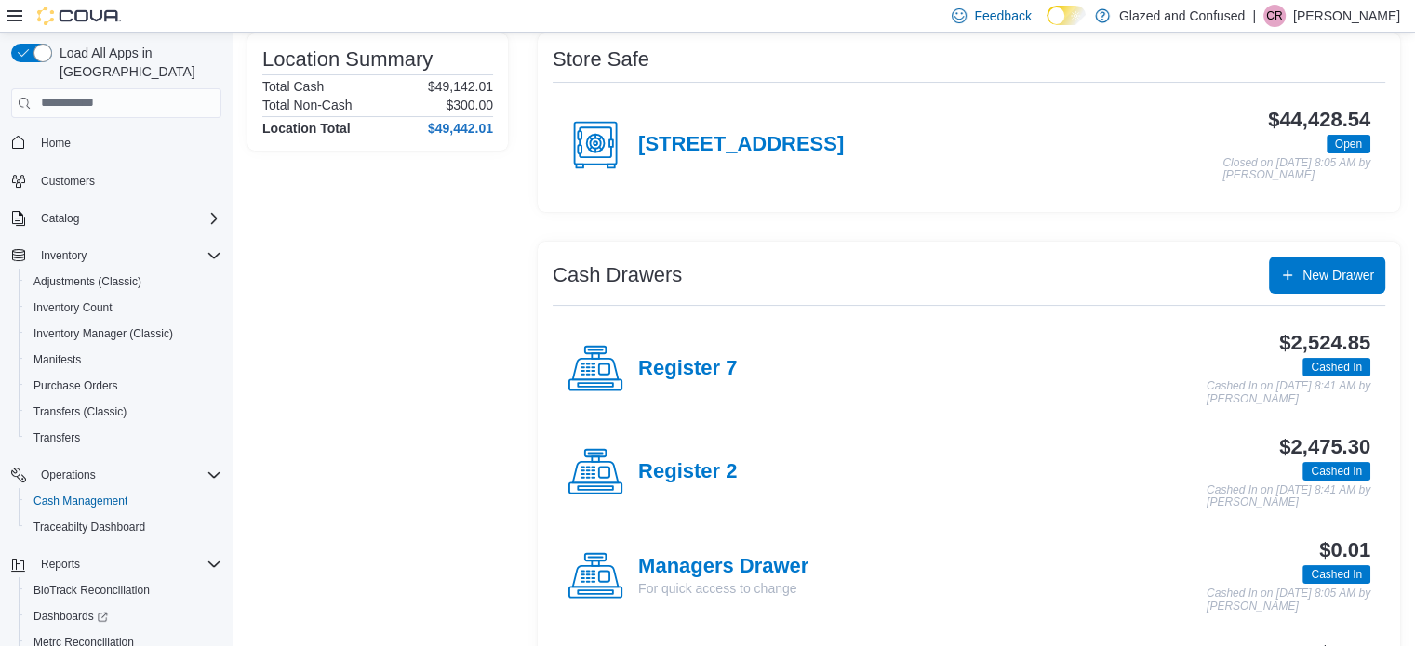
scroll to position [93, 0]
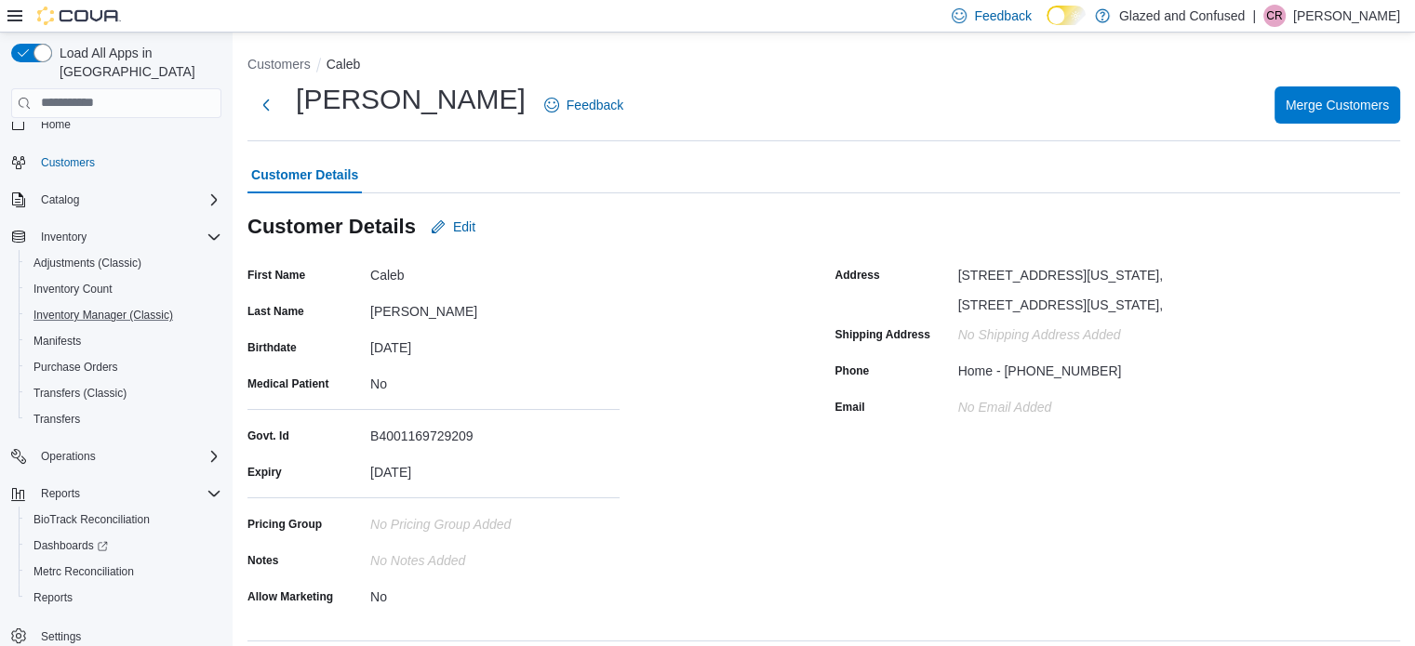
click at [156, 302] on button "Inventory Manager (Classic)" at bounding box center [124, 315] width 210 height 26
